Goal: Information Seeking & Learning: Check status

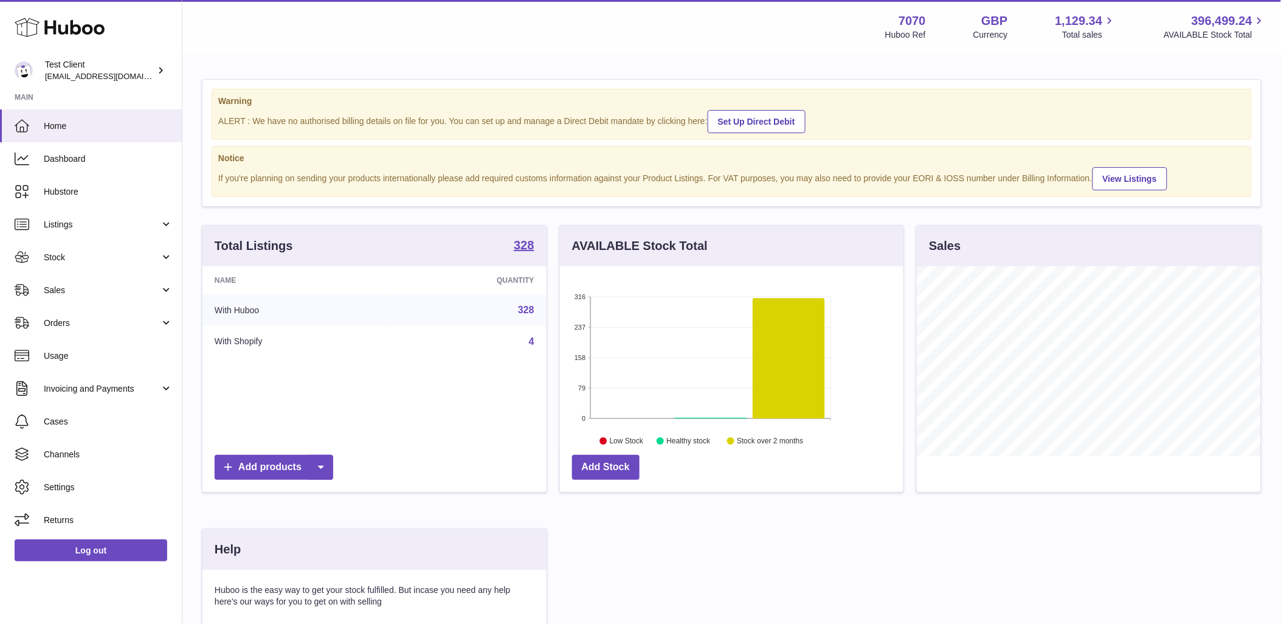
scroll to position [190, 344]
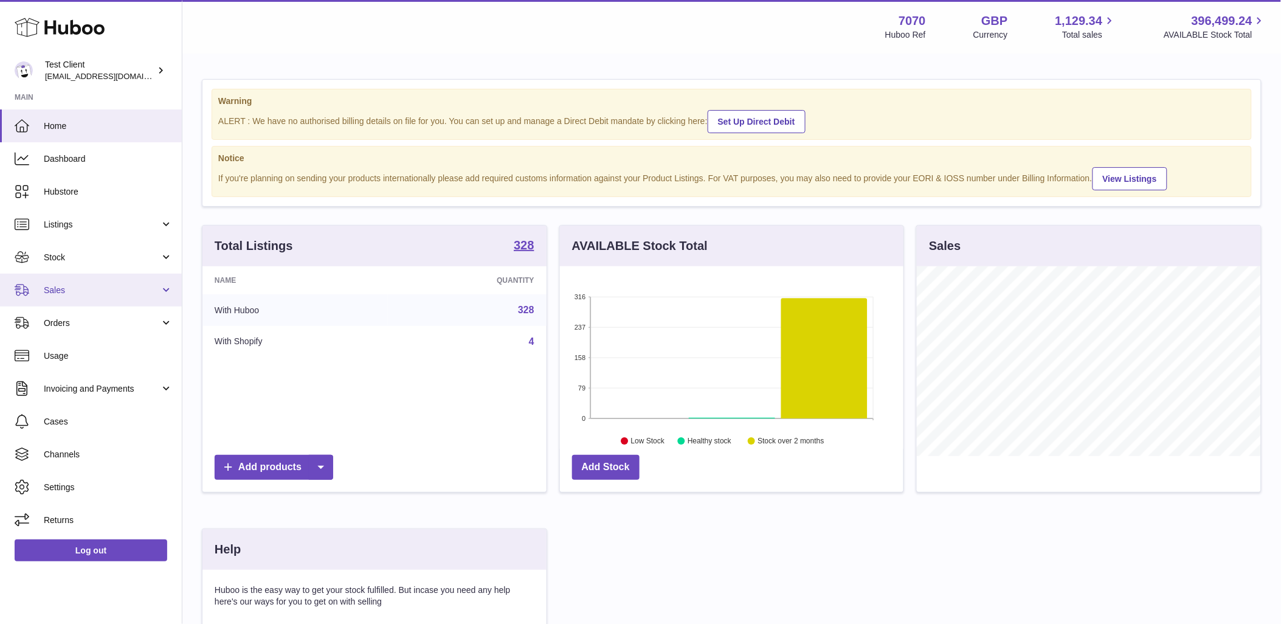
drag, startPoint x: 104, startPoint y: 295, endPoint x: 103, endPoint y: 305, distance: 9.7
click at [104, 295] on span "Sales" at bounding box center [102, 291] width 116 height 12
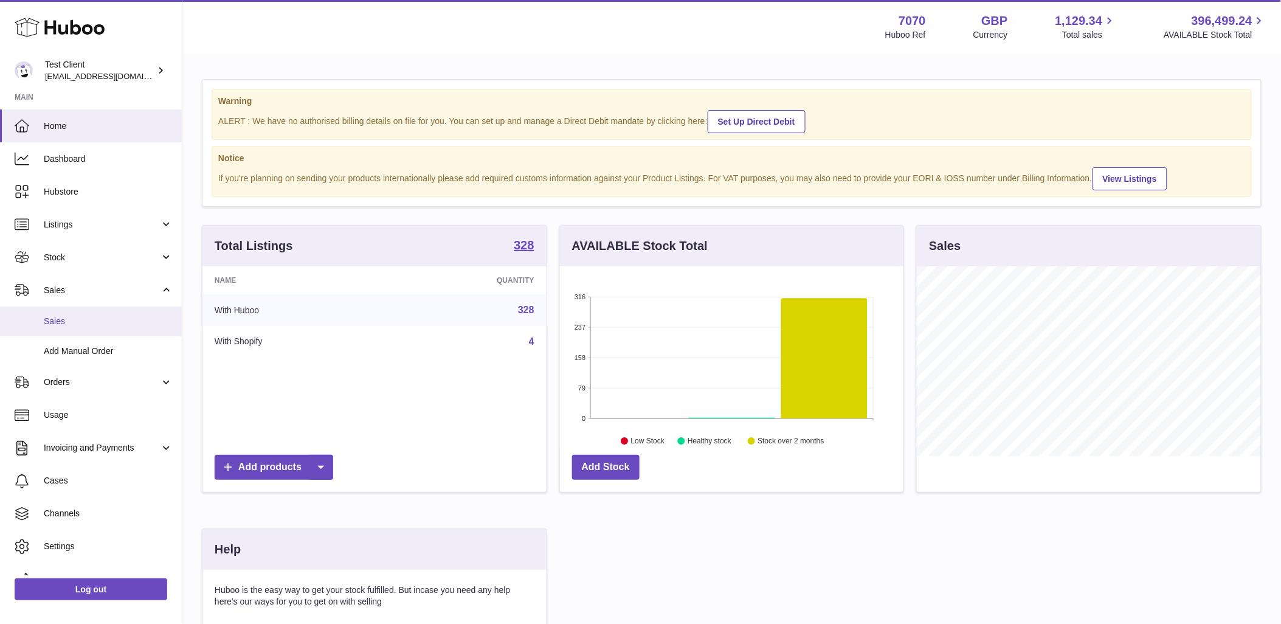
click at [100, 317] on span "Sales" at bounding box center [108, 322] width 129 height 12
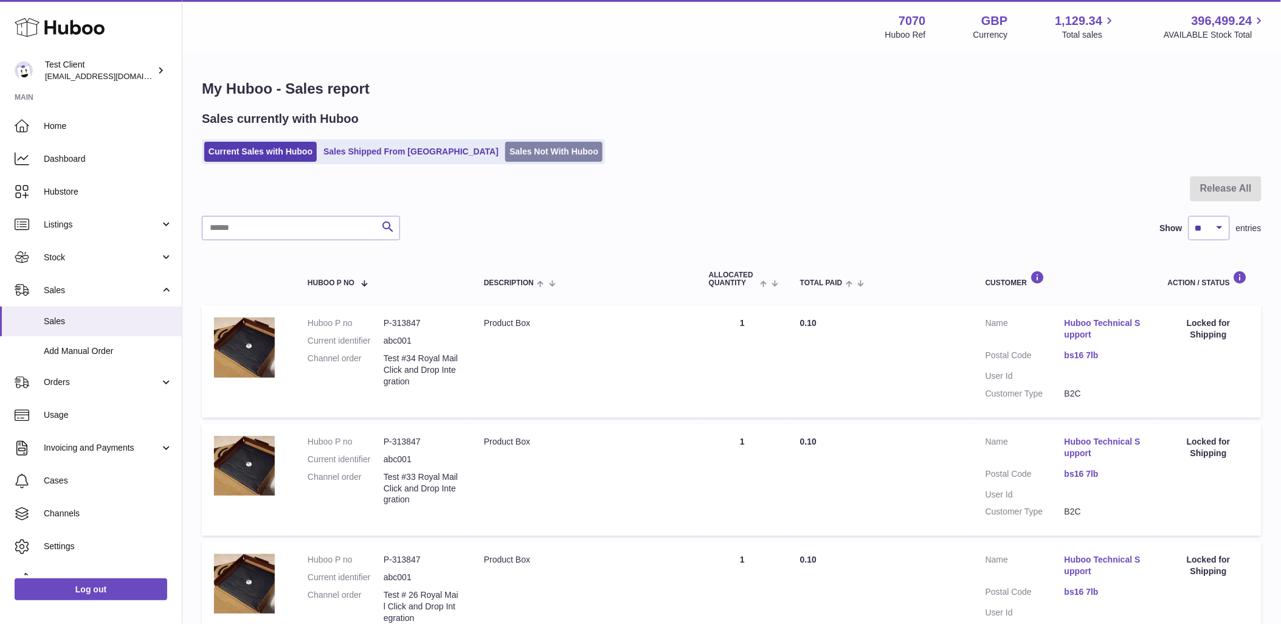
click at [505, 150] on link "Sales Not With Huboo" at bounding box center [553, 152] width 97 height 20
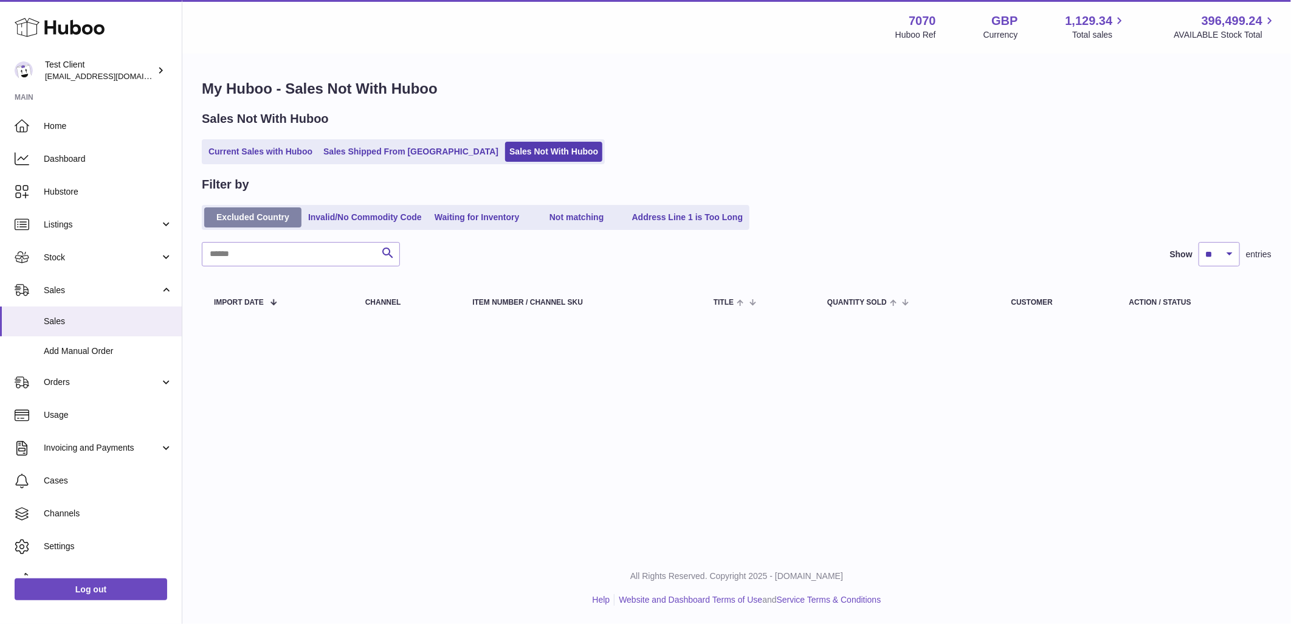
click at [260, 214] on link "Excluded Country" at bounding box center [252, 217] width 97 height 20
drag, startPoint x: 381, startPoint y: 221, endPoint x: 441, endPoint y: 220, distance: 60.2
click at [382, 221] on link "Invalid/No Commodity Code" at bounding box center [365, 217] width 122 height 20
click at [483, 220] on link "Waiting for Inventory" at bounding box center [477, 217] width 97 height 20
click at [603, 217] on link "Not matching" at bounding box center [576, 217] width 97 height 20
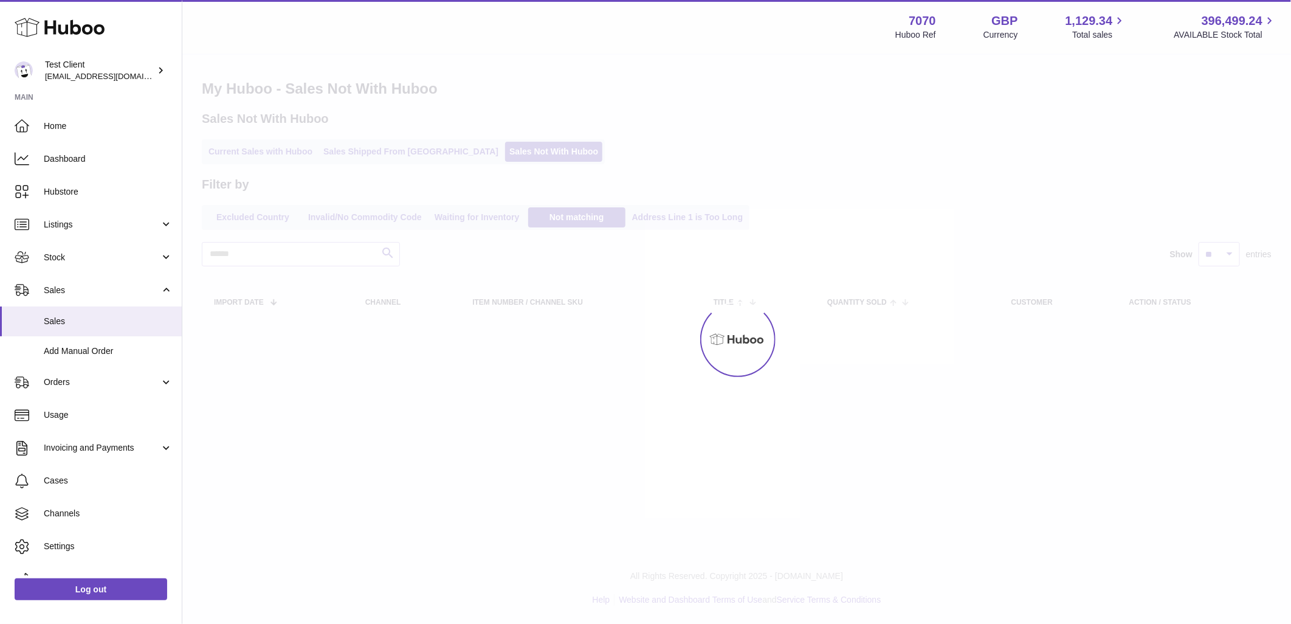
click at [705, 215] on div "Menu Huboo 7070 Huboo Ref GBP Currency 1,129.34 Total sales 396,499.24 AVAILABL…" at bounding box center [736, 174] width 1109 height 349
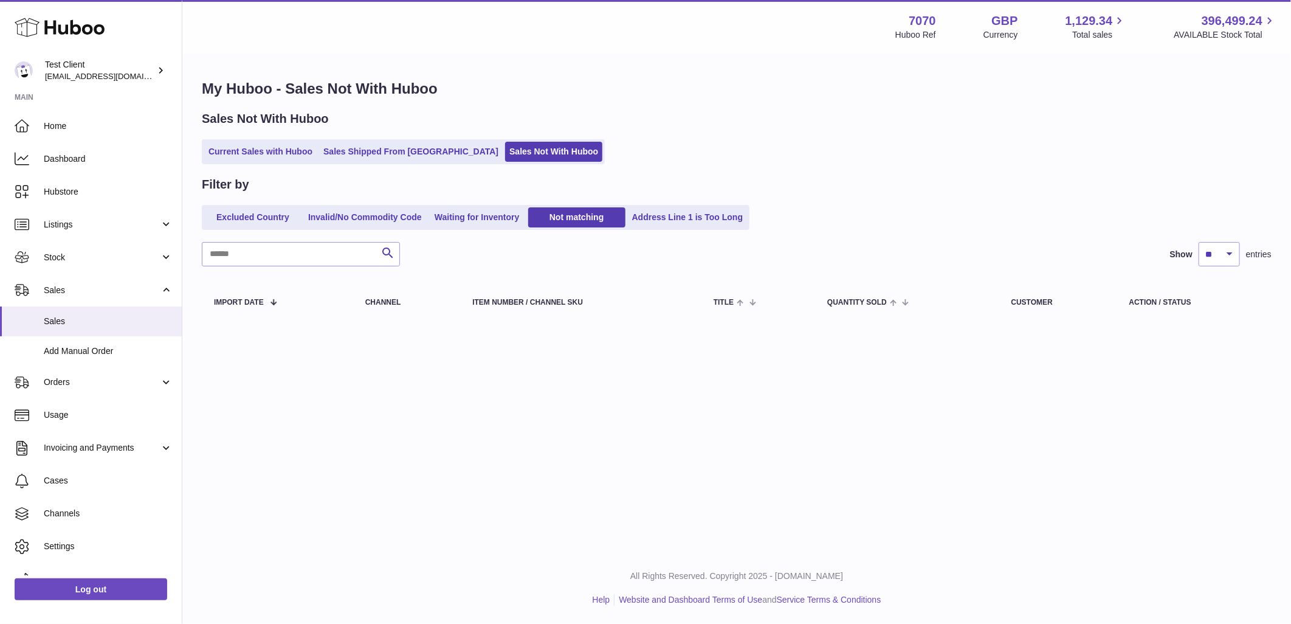
click at [705, 215] on link "Address Line 1 is Too Long" at bounding box center [688, 217] width 120 height 20
